Goal: Task Accomplishment & Management: Complete application form

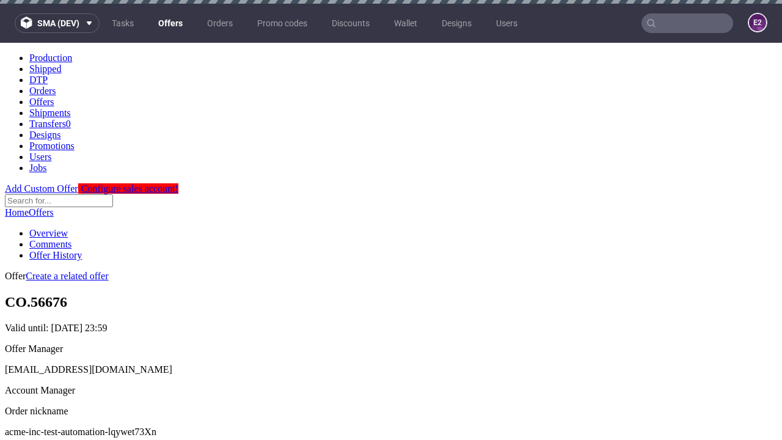
scroll to position [4, 0]
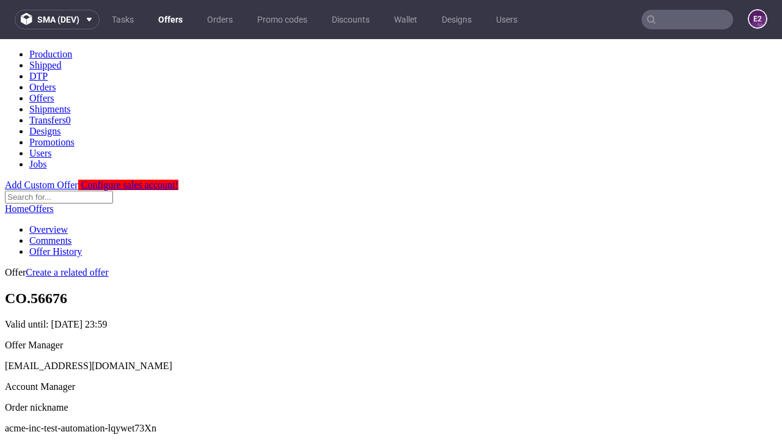
scroll to position [121, 0]
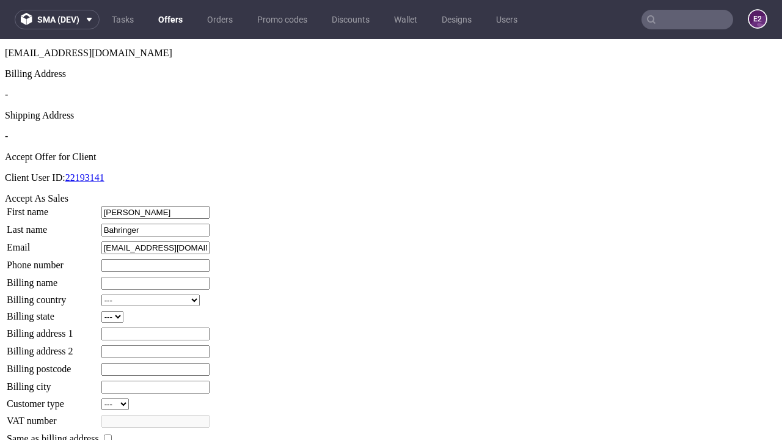
type input "Bahringer"
type input "1509813888"
type input "Eldon3"
select select "13"
select select "132"
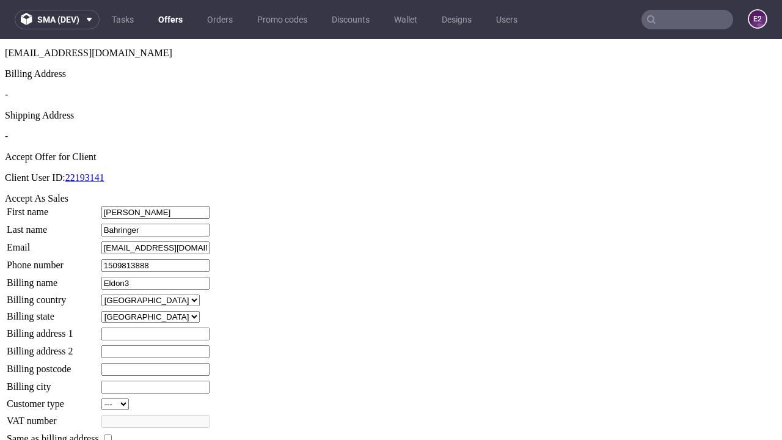
type input "Eldon3"
type input "4 Hillside Close"
type input "ZF4 2DY"
type input "West Purdy"
click at [112, 435] on input "checkbox" at bounding box center [108, 439] width 8 height 8
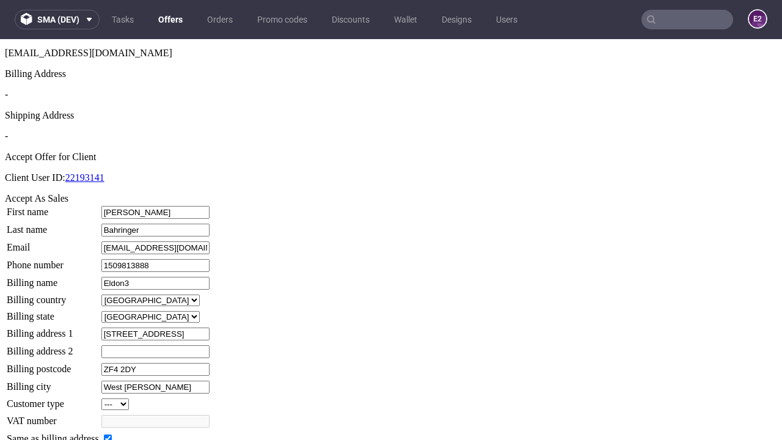
checkbox input "true"
type input "Eldon3"
select select "13"
type input "4 Hillside Close"
type input "ZF4 2DY"
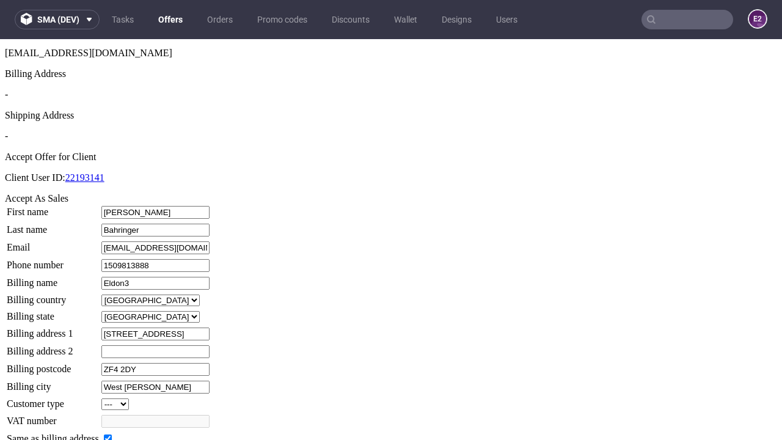
type input "West Purdy"
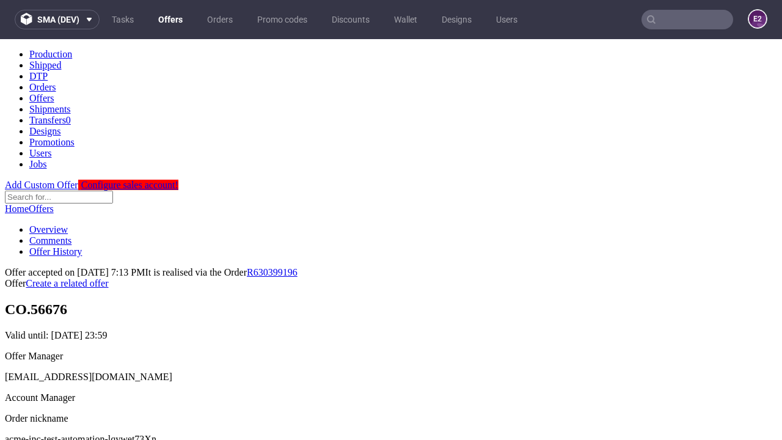
scroll to position [450, 0]
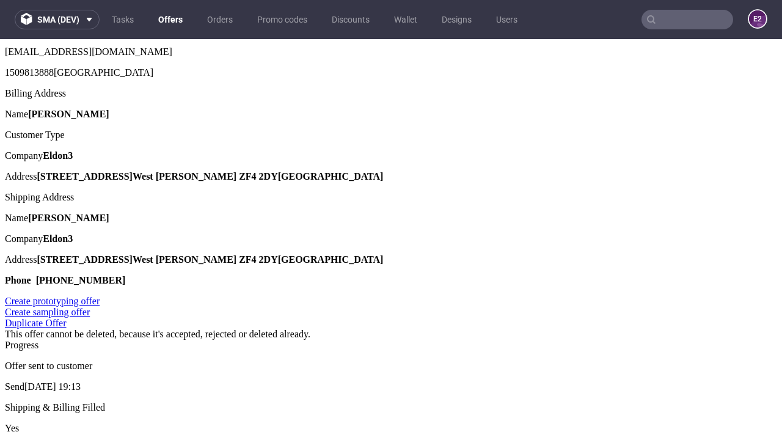
type input "[DATE]"
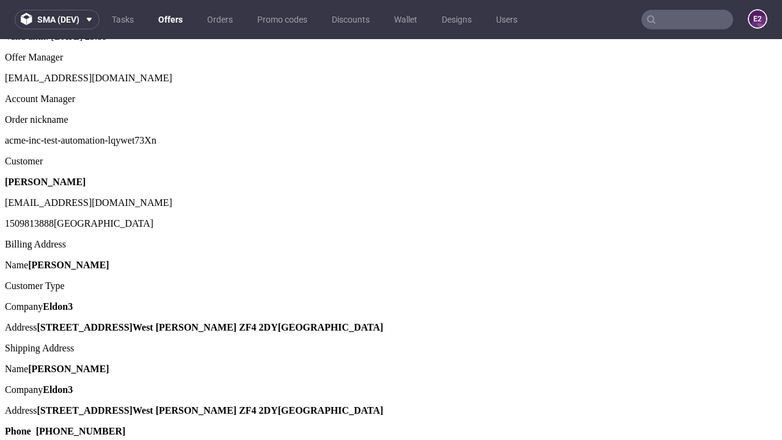
select select "12214305"
type input "In progress..."
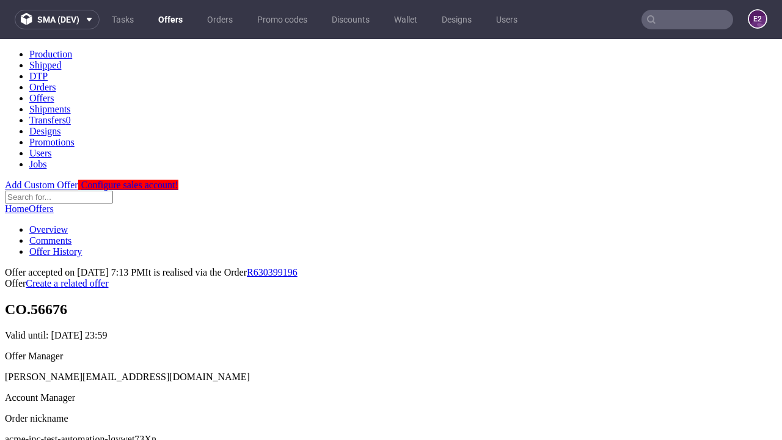
scroll to position [0, 0]
